Goal: Transaction & Acquisition: Book appointment/travel/reservation

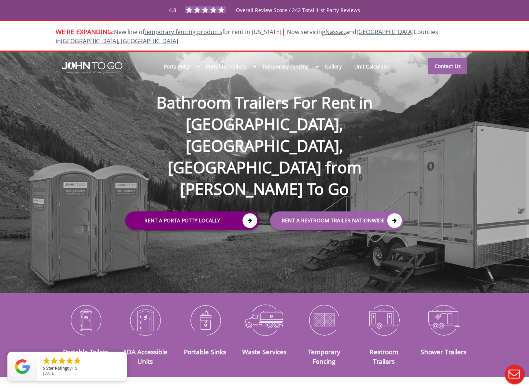
click at [186, 211] on link "Rent a Porta Potty Locally" at bounding box center [192, 220] width 134 height 18
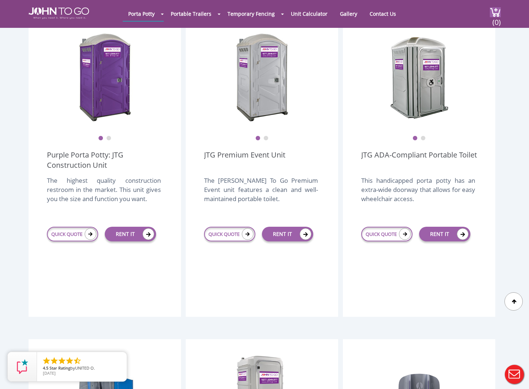
scroll to position [221, 0]
click at [116, 97] on img at bounding box center [104, 77] width 59 height 92
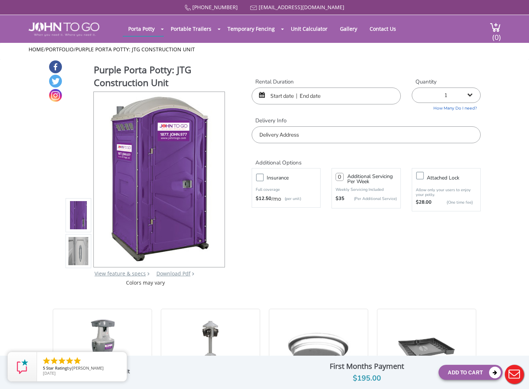
click at [73, 238] on img at bounding box center [78, 252] width 20 height 172
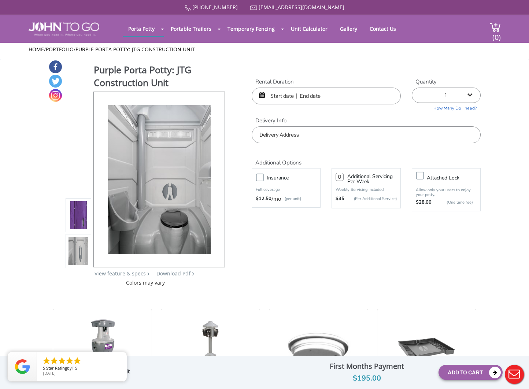
click at [291, 93] on input "text" at bounding box center [325, 95] width 149 height 17
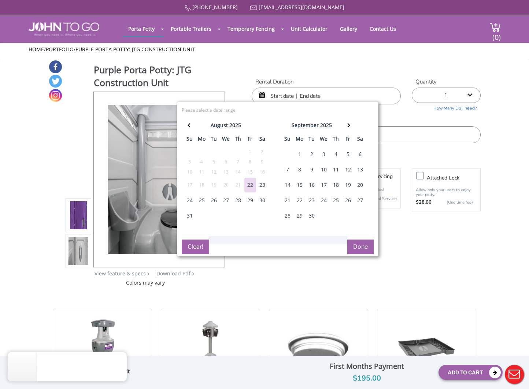
click at [250, 184] on div "22" at bounding box center [250, 185] width 12 height 15
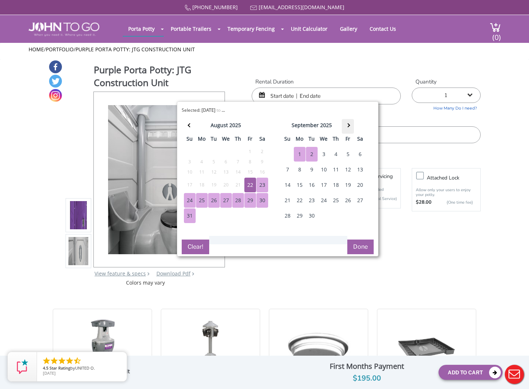
click at [350, 124] on th at bounding box center [348, 126] width 12 height 15
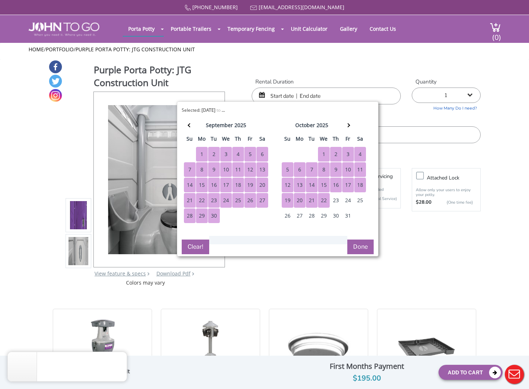
click at [324, 199] on div "22" at bounding box center [324, 200] width 12 height 15
type input "08/22/2025 to 10/22/2025"
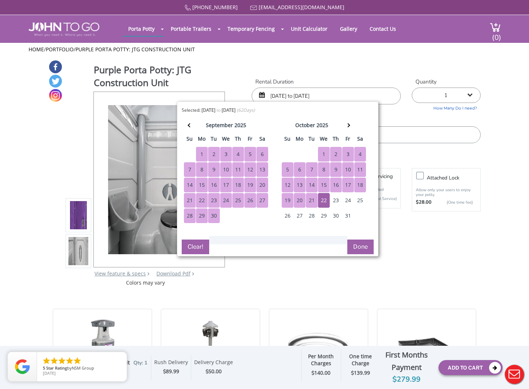
click at [363, 70] on div "Purple Porta Potty: JTG Construction Unit View feature & specs Download Pdf Pro…" at bounding box center [264, 173] width 432 height 227
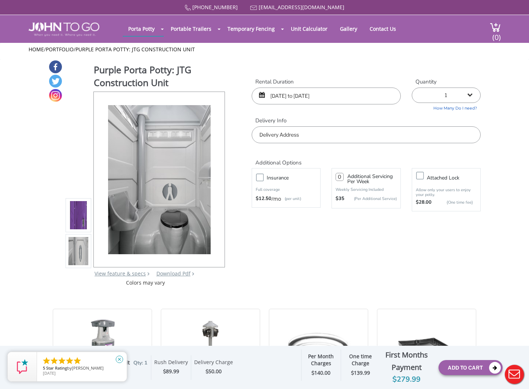
click at [120, 360] on icon "close" at bounding box center [119, 358] width 7 height 7
click at [298, 131] on input "text" at bounding box center [365, 134] width 229 height 17
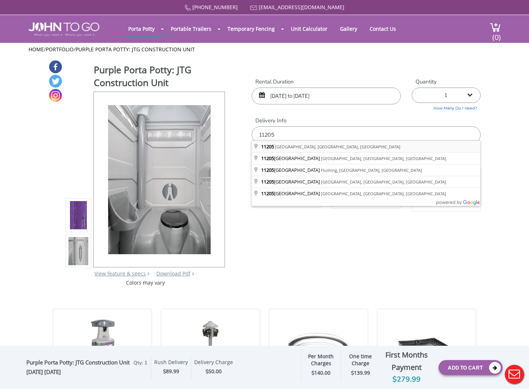
type input "Brooklyn, NY 11205, USA"
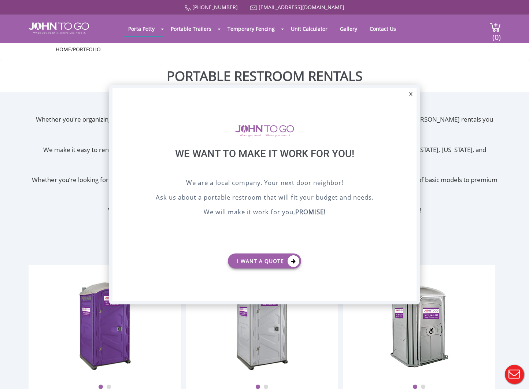
click at [409, 93] on div "X" at bounding box center [410, 94] width 11 height 12
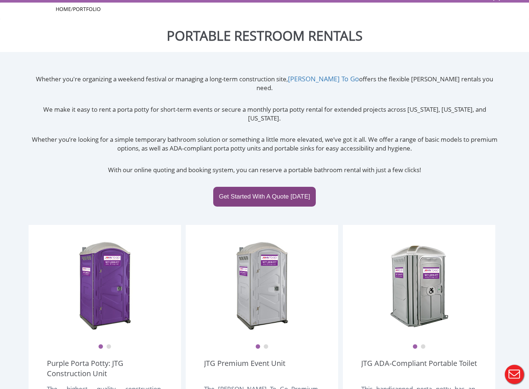
scroll to position [43, 0]
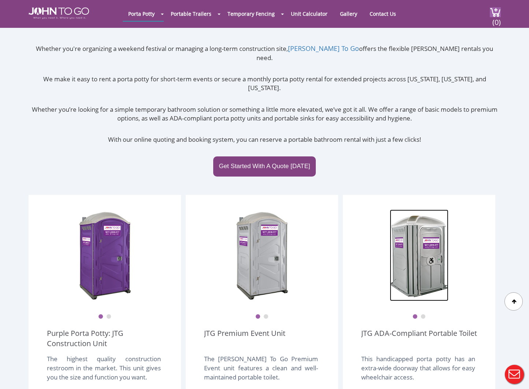
click at [416, 217] on img at bounding box center [418, 255] width 59 height 92
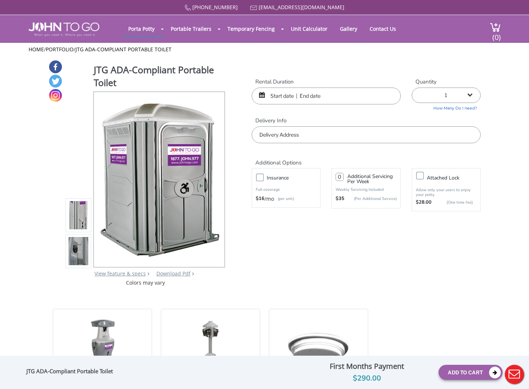
click at [282, 90] on input "text" at bounding box center [325, 95] width 149 height 17
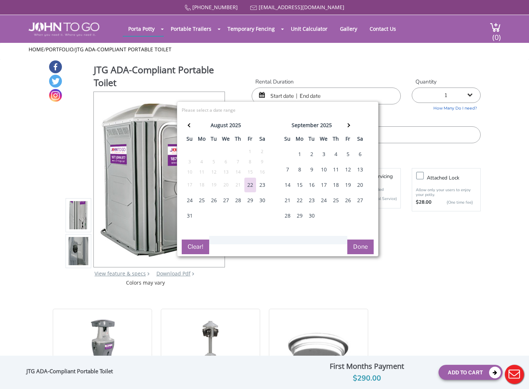
click at [251, 186] on div "22" at bounding box center [250, 185] width 12 height 15
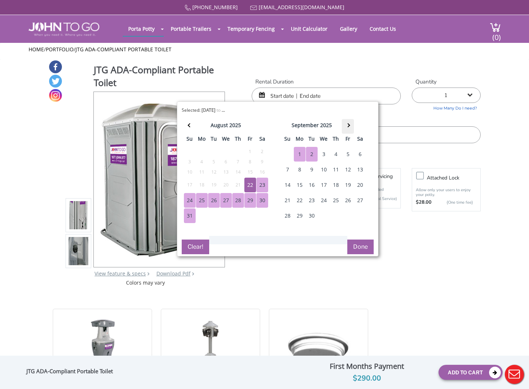
click at [348, 125] on span at bounding box center [348, 125] width 4 height 4
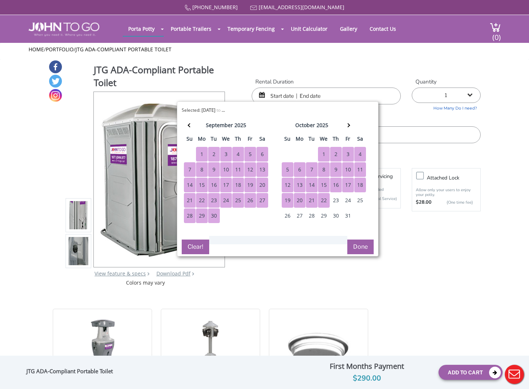
click at [324, 195] on div "22" at bounding box center [324, 200] width 12 height 15
type input "08/22/2025 to 10/22/2025"
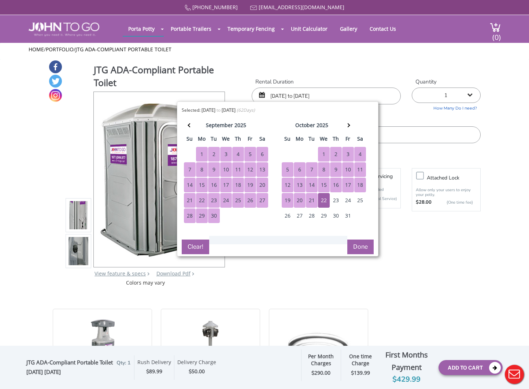
click at [360, 246] on button "Done" at bounding box center [360, 246] width 26 height 15
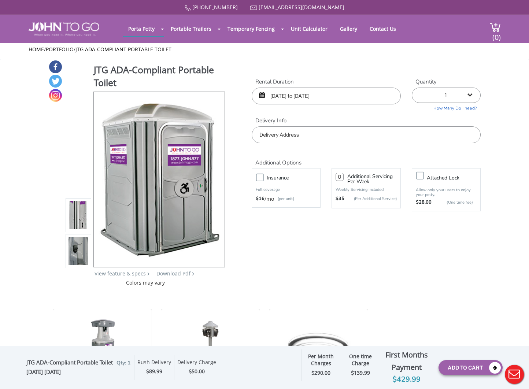
select select "2"
click at [292, 133] on input "text" at bounding box center [365, 134] width 229 height 17
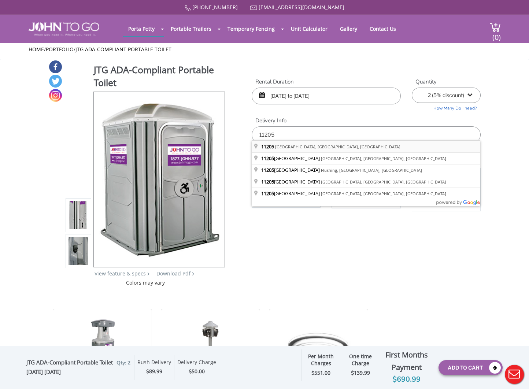
type input "[GEOGRAPHIC_DATA], [GEOGRAPHIC_DATA]"
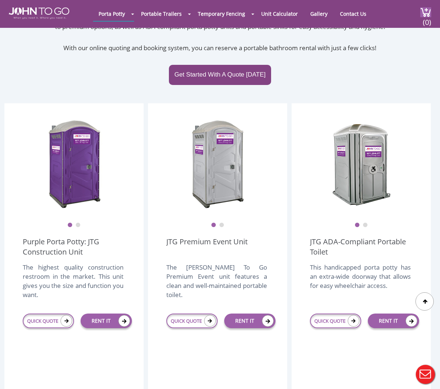
scroll to position [135, 0]
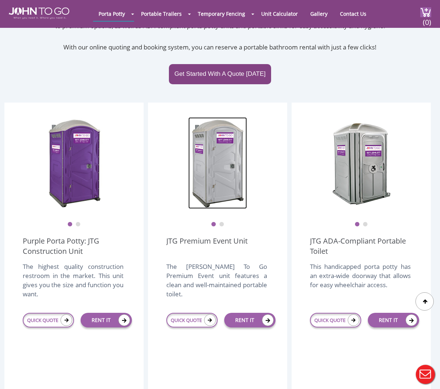
click at [224, 163] on img at bounding box center [217, 163] width 59 height 92
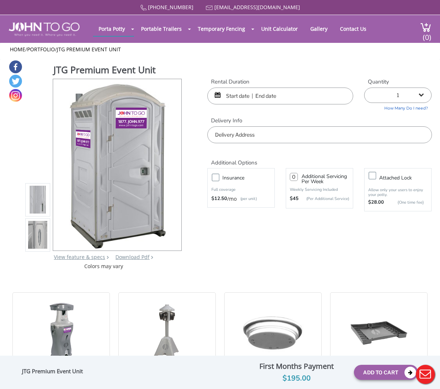
click at [261, 92] on input "text" at bounding box center [280, 95] width 146 height 17
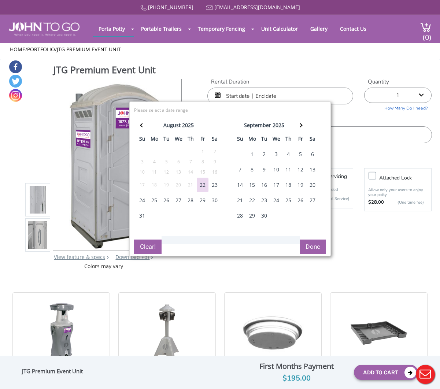
click at [205, 185] on div "22" at bounding box center [203, 185] width 12 height 15
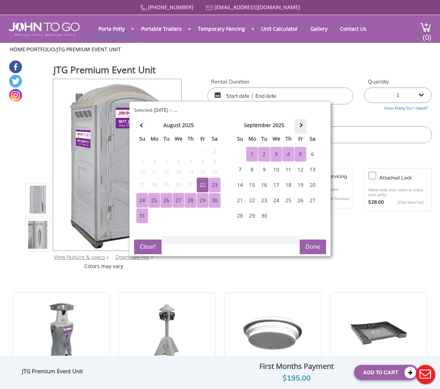
click at [302, 124] on th at bounding box center [300, 126] width 12 height 15
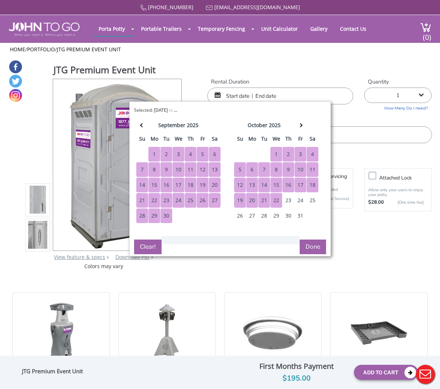
click at [276, 197] on div "22" at bounding box center [276, 200] width 12 height 15
type input "08/22/2025 to 10/22/2025"
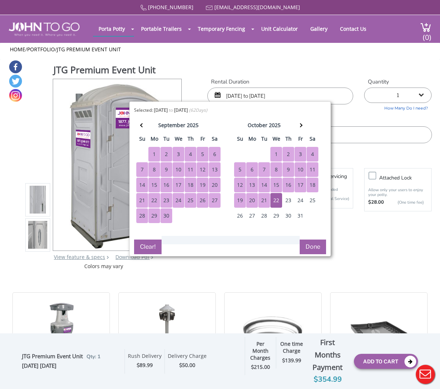
select select "4"
click at [365, 117] on label "Delivery Info" at bounding box center [319, 121] width 224 height 8
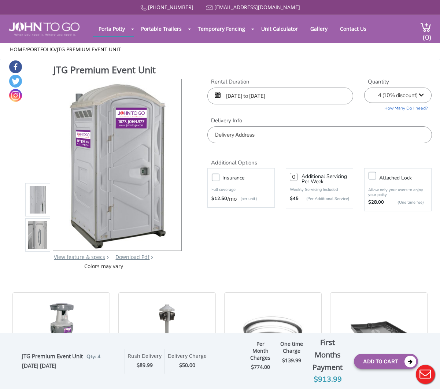
click at [318, 131] on input "text" at bounding box center [319, 134] width 224 height 17
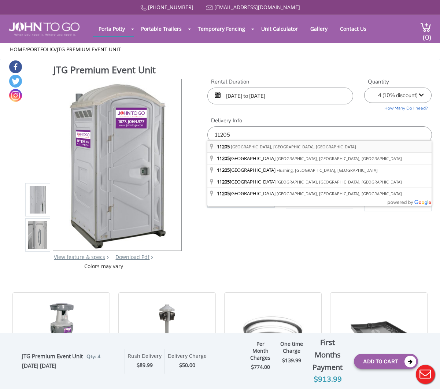
type input "Brooklyn, NY 11205, USA"
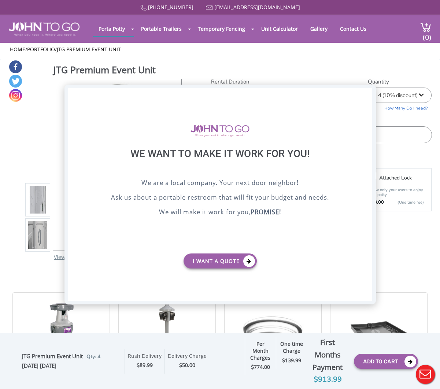
click at [364, 91] on div "X" at bounding box center [365, 94] width 11 height 12
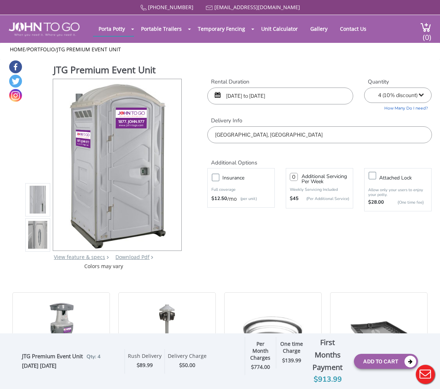
click at [250, 94] on input "08/22/2025 to 10/22/2025" at bounding box center [280, 95] width 146 height 17
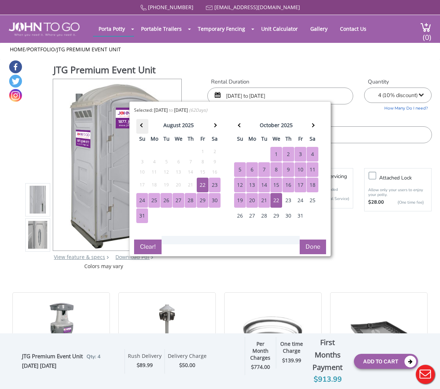
click at [139, 125] on th at bounding box center [142, 126] width 12 height 15
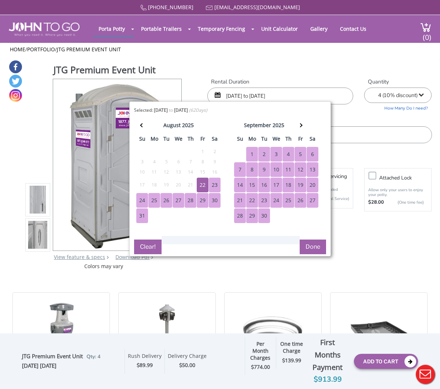
click at [204, 182] on div "22" at bounding box center [203, 185] width 12 height 15
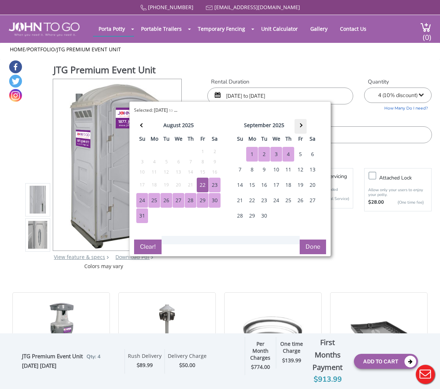
click at [301, 123] on th at bounding box center [300, 126] width 12 height 15
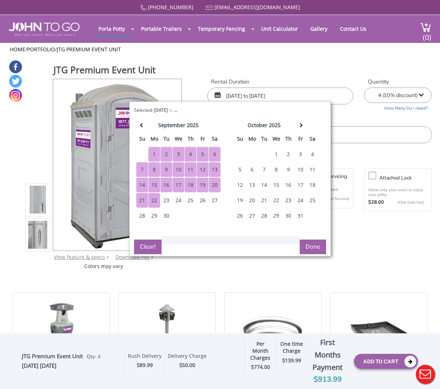
click at [156, 199] on div "22" at bounding box center [154, 200] width 12 height 15
type input "[DATE] to [DATE]"
click at [316, 245] on button "Done" at bounding box center [312, 246] width 26 height 15
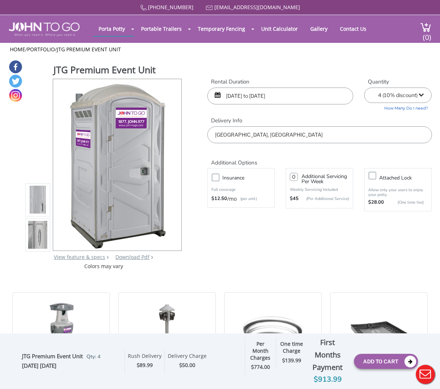
select select "139"
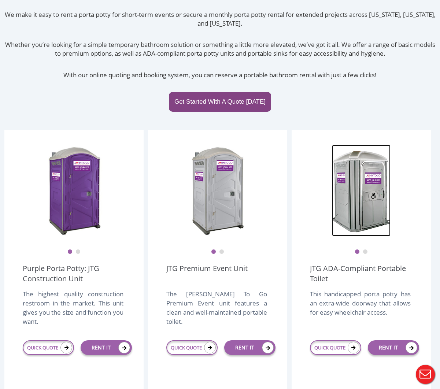
click at [351, 159] on img at bounding box center [361, 191] width 59 height 92
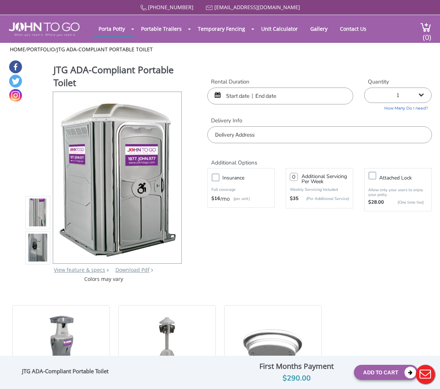
click at [271, 95] on input "text" at bounding box center [280, 95] width 146 height 17
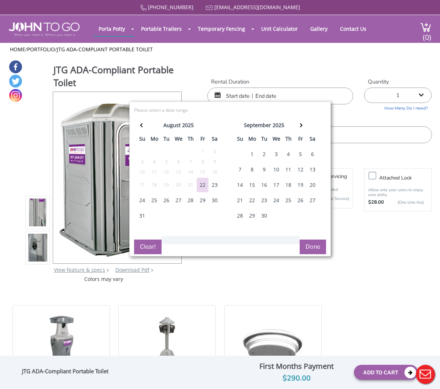
click at [200, 186] on div "22" at bounding box center [203, 185] width 12 height 15
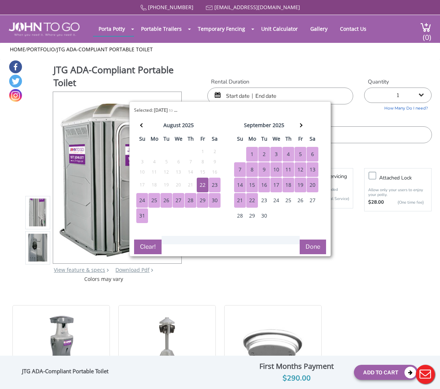
click at [255, 198] on div "22" at bounding box center [252, 200] width 12 height 15
type input "[DATE] to [DATE]"
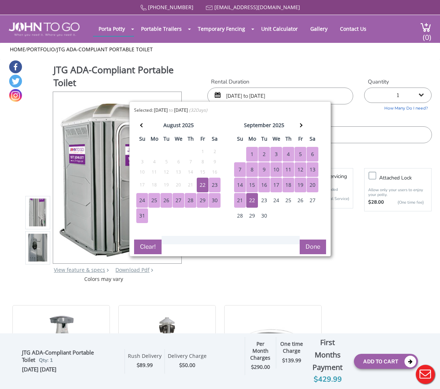
click at [311, 244] on button "Done" at bounding box center [312, 246] width 26 height 15
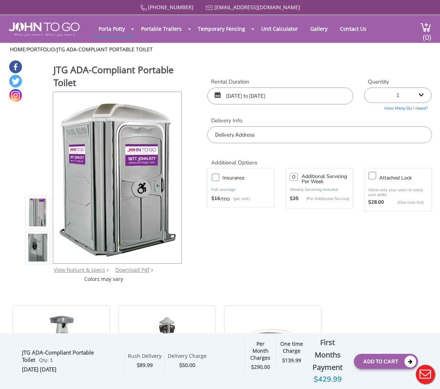
select select "5"
click at [253, 132] on input "text" at bounding box center [319, 134] width 224 height 17
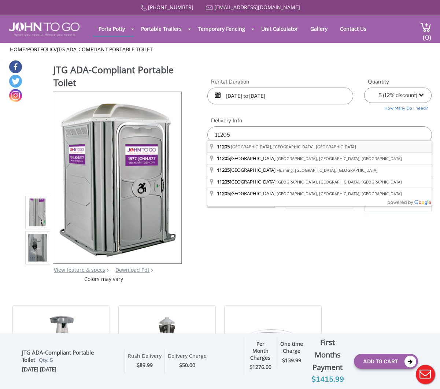
type input "[GEOGRAPHIC_DATA], [GEOGRAPHIC_DATA]"
